Goal: Transaction & Acquisition: Purchase product/service

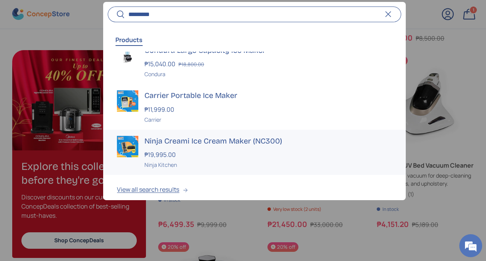
scroll to position [23, 0]
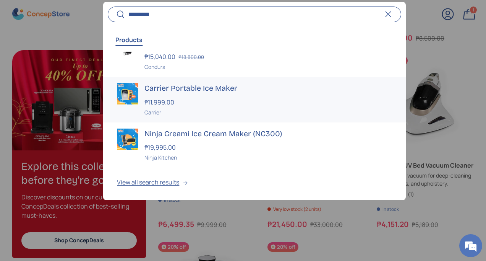
type input "*********"
click at [201, 101] on div "₱11,999.00" at bounding box center [267, 101] width 247 height 9
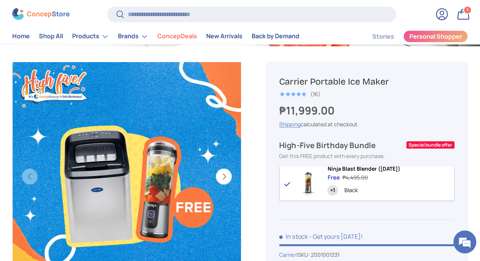
scroll to position [152, 0]
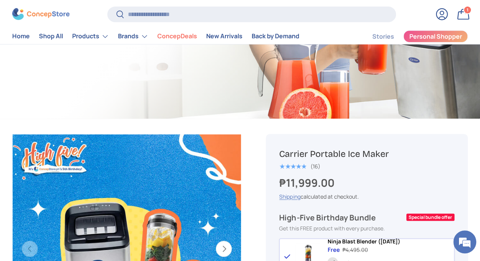
drag, startPoint x: 280, startPoint y: 152, endPoint x: 394, endPoint y: 154, distance: 114.3
click at [394, 154] on h1 "Carrier Portable Ice Maker" at bounding box center [366, 153] width 175 height 11
copy h1 "Carrier Portable Ice Maker"
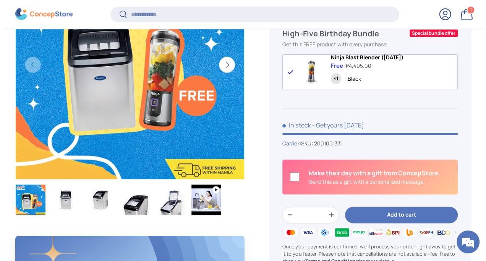
scroll to position [342, 0]
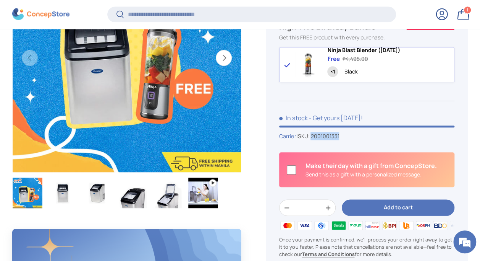
drag, startPoint x: 315, startPoint y: 139, endPoint x: 351, endPoint y: 143, distance: 35.7
click at [351, 140] on div "Carrier | SKU: 2001001331" at bounding box center [366, 136] width 175 height 8
copy span "2001001331"
click at [216, 17] on input "Search" at bounding box center [251, 14] width 289 height 16
type input "*"
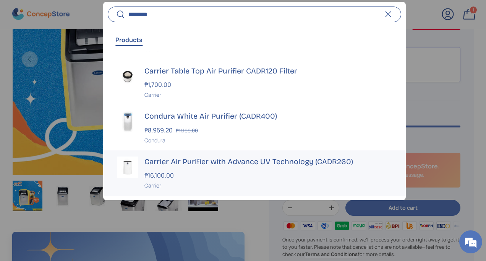
scroll to position [114, 0]
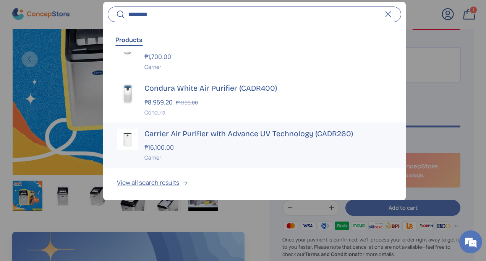
type input "********"
